Goal: Transaction & Acquisition: Subscribe to service/newsletter

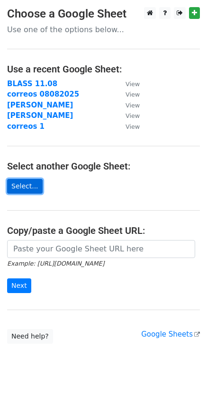
click at [31, 184] on link "Select..." at bounding box center [24, 186] width 35 height 15
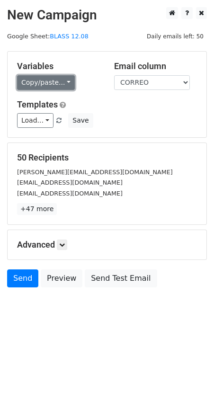
click at [50, 89] on link "Copy/paste..." at bounding box center [46, 82] width 58 height 15
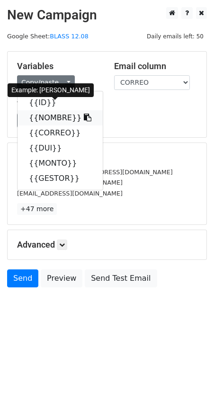
click at [50, 118] on link "{{NOMBRE}}" at bounding box center [60, 117] width 85 height 15
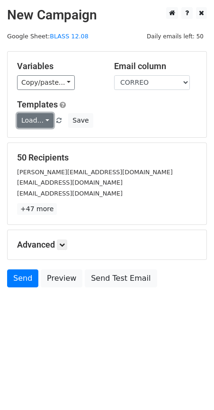
click at [41, 118] on link "Load..." at bounding box center [35, 120] width 36 height 15
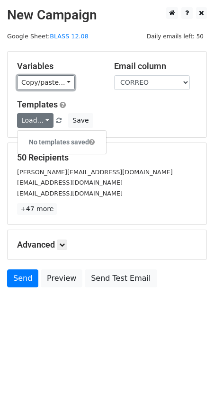
click at [52, 87] on link "Copy/paste..." at bounding box center [46, 82] width 58 height 15
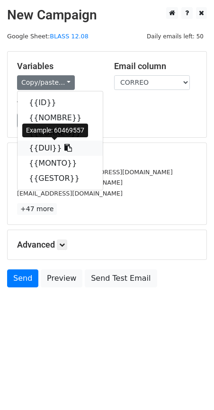
click at [64, 150] on icon at bounding box center [68, 148] width 8 height 8
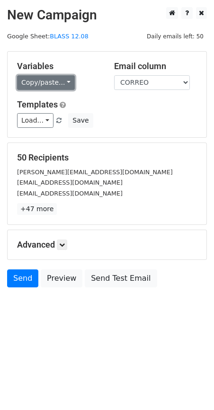
click at [47, 88] on link "Copy/paste..." at bounding box center [46, 82] width 58 height 15
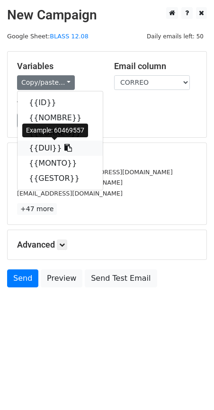
click at [50, 148] on link "{{DUI}}" at bounding box center [60, 148] width 85 height 15
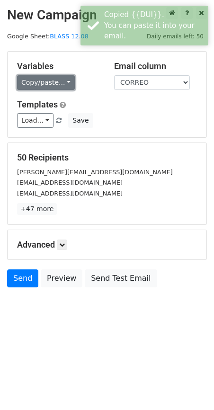
click at [50, 87] on link "Copy/paste..." at bounding box center [46, 82] width 58 height 15
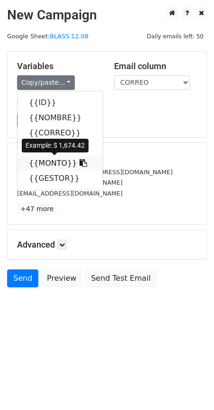
click at [46, 159] on link "{{MONTO}}" at bounding box center [60, 163] width 85 height 15
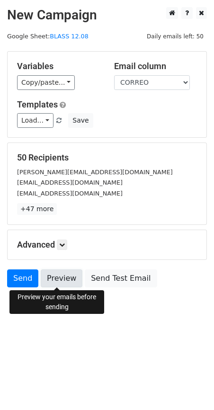
click at [54, 281] on link "Preview" at bounding box center [62, 278] width 42 height 18
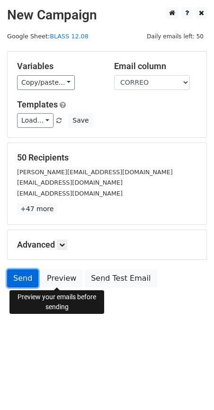
click at [22, 276] on link "Send" at bounding box center [22, 278] width 31 height 18
